Goal: Check status: Check status

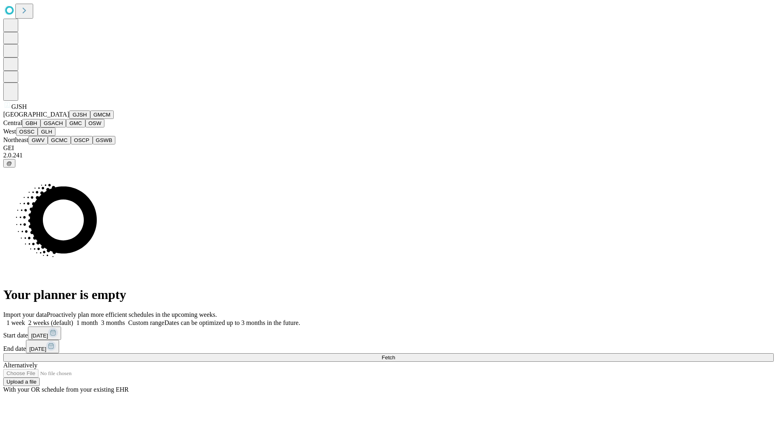
click at [69, 119] on button "GJSH" at bounding box center [79, 115] width 21 height 9
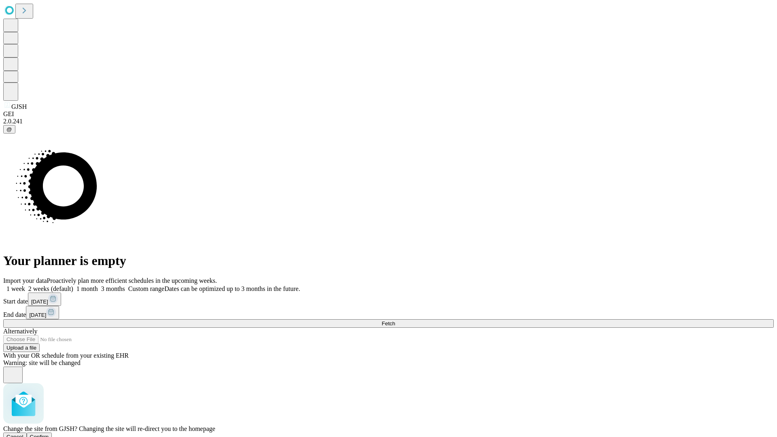
click at [49, 434] on span "Confirm" at bounding box center [39, 437] width 19 height 6
click at [98, 285] on label "1 month" at bounding box center [85, 288] width 25 height 7
click at [395, 321] on span "Fetch" at bounding box center [388, 324] width 13 height 6
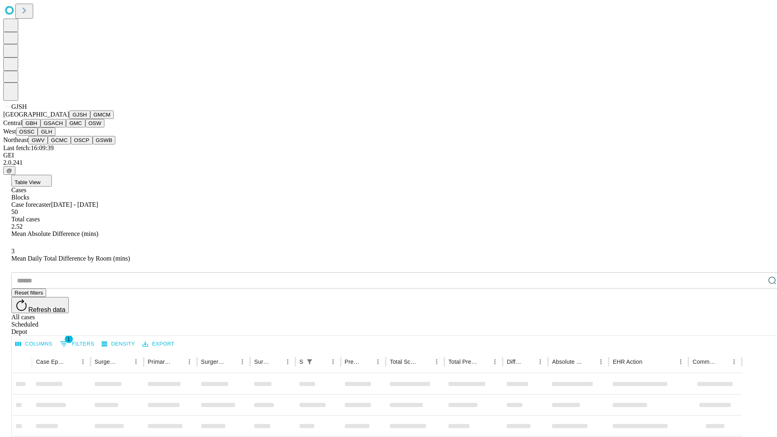
click at [90, 119] on button "GMCM" at bounding box center [101, 115] width 23 height 9
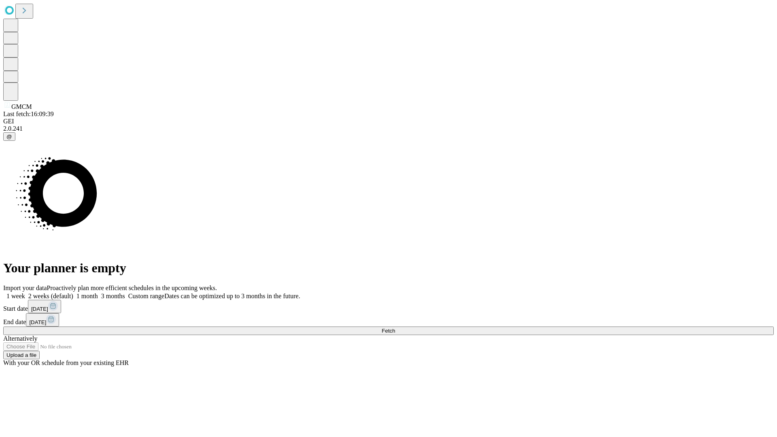
click at [98, 293] on label "1 month" at bounding box center [85, 296] width 25 height 7
click at [395, 328] on span "Fetch" at bounding box center [388, 331] width 13 height 6
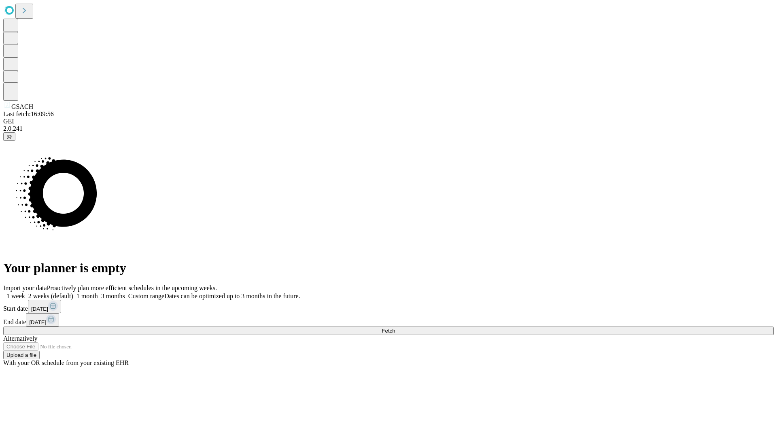
click at [395, 328] on span "Fetch" at bounding box center [388, 331] width 13 height 6
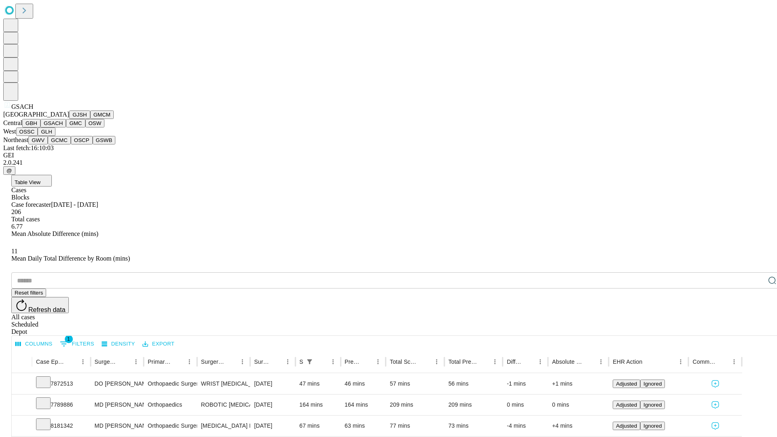
click at [66, 128] on button "GMC" at bounding box center [75, 123] width 19 height 9
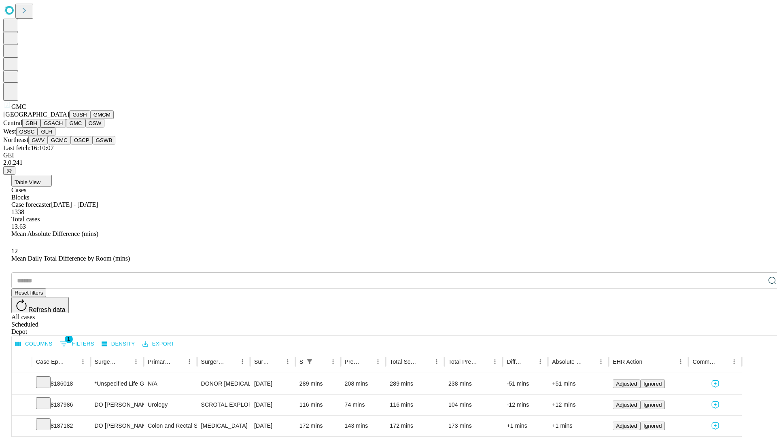
click at [85, 128] on button "OSW" at bounding box center [94, 123] width 19 height 9
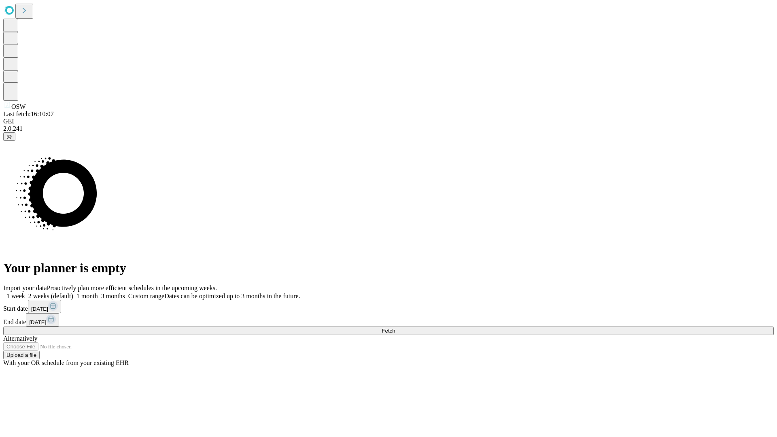
click at [395, 328] on span "Fetch" at bounding box center [388, 331] width 13 height 6
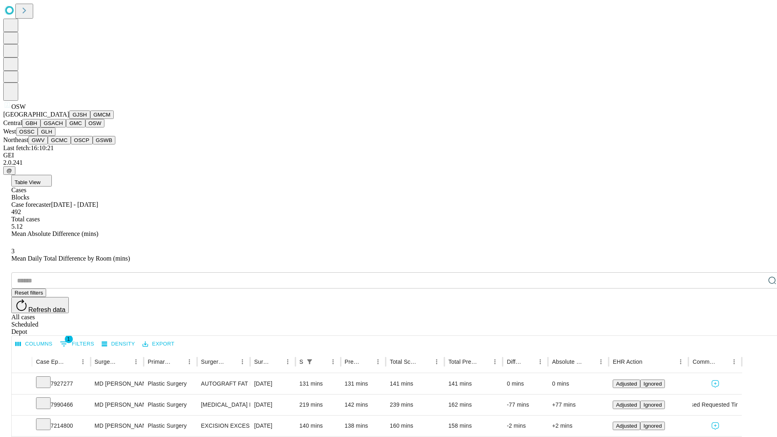
click at [38, 136] on button "OSSC" at bounding box center [27, 132] width 22 height 9
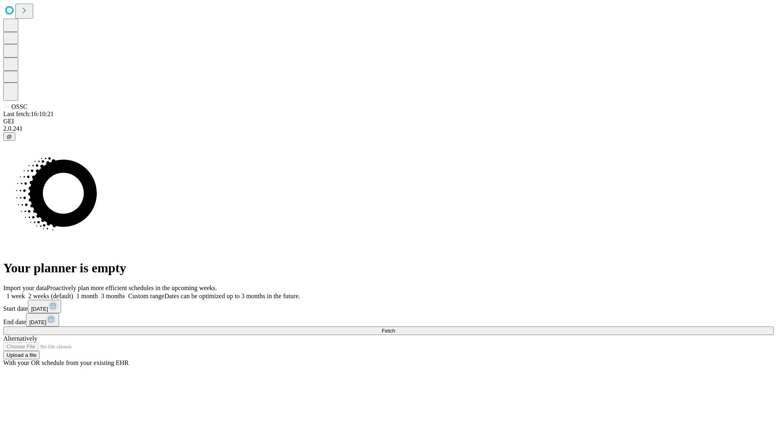
click at [98, 293] on label "1 month" at bounding box center [85, 296] width 25 height 7
click at [395, 328] on span "Fetch" at bounding box center [388, 331] width 13 height 6
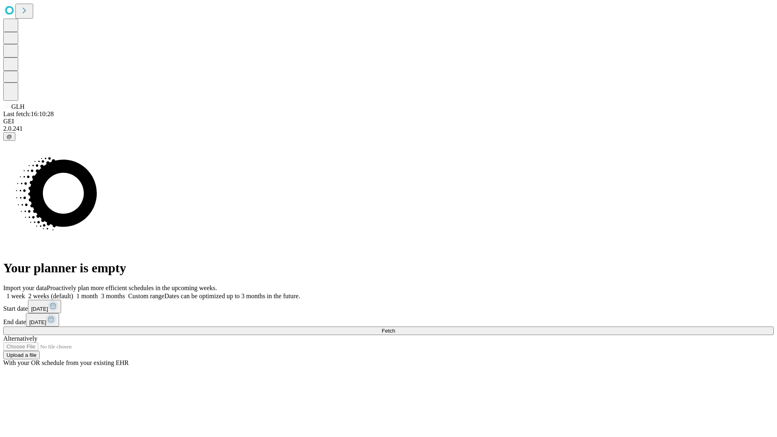
click at [98, 293] on label "1 month" at bounding box center [85, 296] width 25 height 7
click at [395, 328] on span "Fetch" at bounding box center [388, 331] width 13 height 6
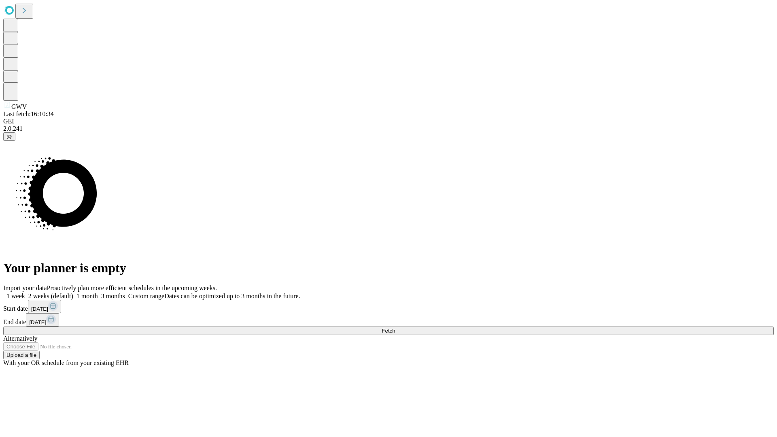
click at [98, 293] on label "1 month" at bounding box center [85, 296] width 25 height 7
click at [395, 328] on span "Fetch" at bounding box center [388, 331] width 13 height 6
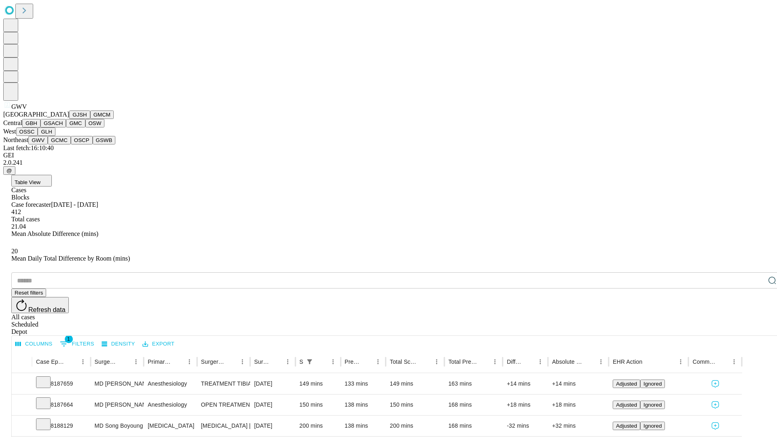
click at [63, 145] on button "GCMC" at bounding box center [59, 140] width 23 height 9
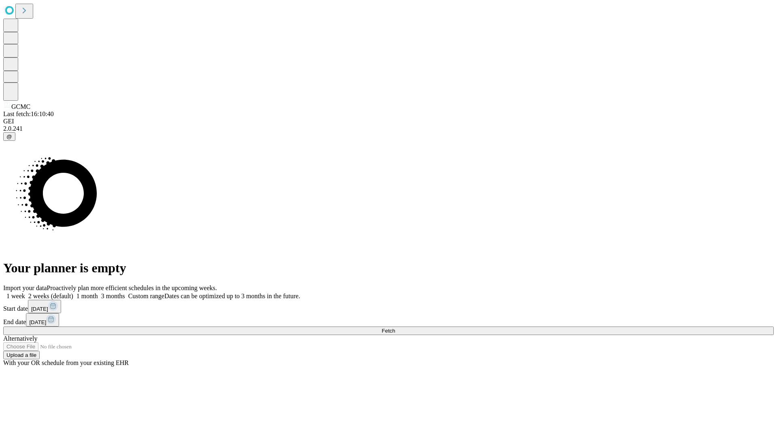
click at [98, 293] on label "1 month" at bounding box center [85, 296] width 25 height 7
click at [395, 328] on span "Fetch" at bounding box center [388, 331] width 13 height 6
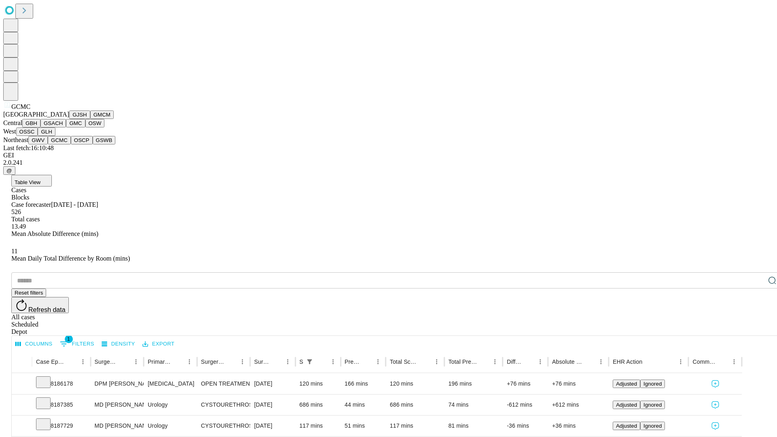
click at [71, 145] on button "OSCP" at bounding box center [82, 140] width 22 height 9
